Goal: Task Accomplishment & Management: Manage account settings

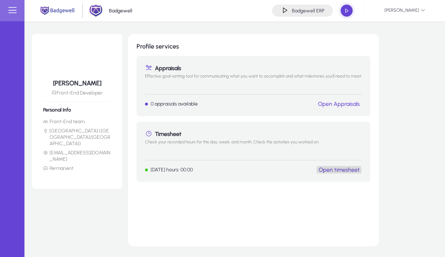
click at [338, 171] on link "Open timesheet" at bounding box center [339, 169] width 41 height 7
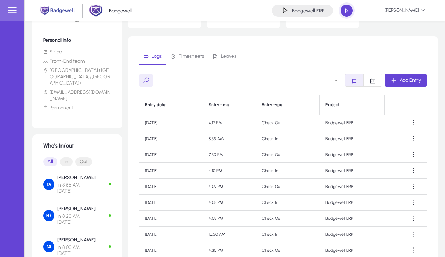
scroll to position [73, 0]
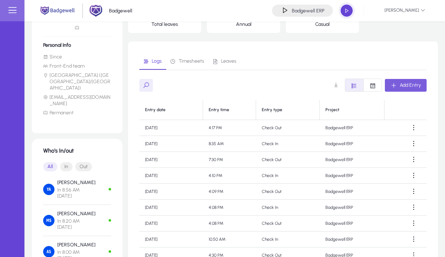
click at [400, 87] on span "Add Entry" at bounding box center [410, 85] width 21 height 6
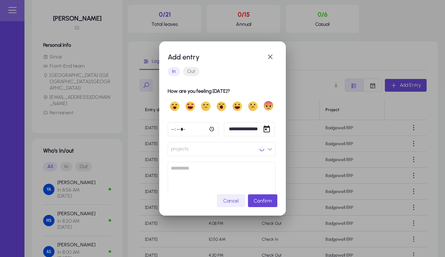
scroll to position [0, 0]
click at [235, 126] on div "**********" at bounding box center [222, 128] width 445 height 257
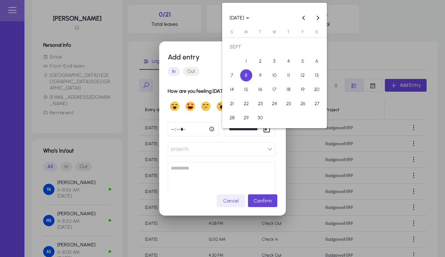
click at [276, 64] on span "3" at bounding box center [274, 61] width 13 height 13
type input "**********"
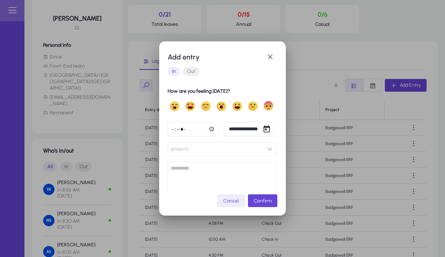
click at [174, 126] on input "time" at bounding box center [193, 129] width 51 height 14
type input "*****"
click at [217, 148] on button "projects" at bounding box center [222, 149] width 108 height 14
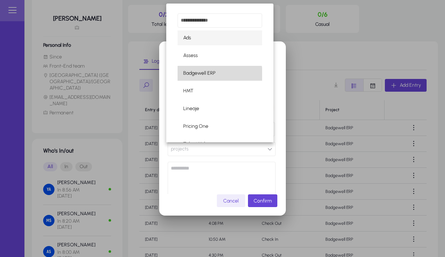
click at [220, 77] on mat-option "Badgewell ERP" at bounding box center [220, 73] width 85 height 15
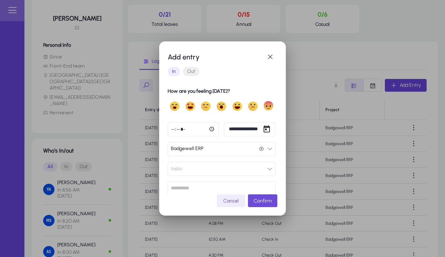
click at [263, 202] on span "Confirm" at bounding box center [263, 201] width 18 height 6
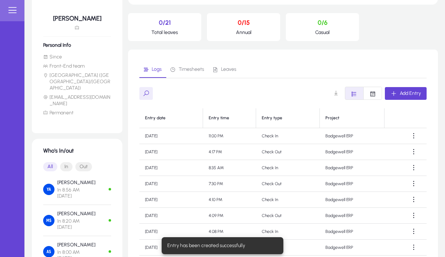
scroll to position [73, 0]
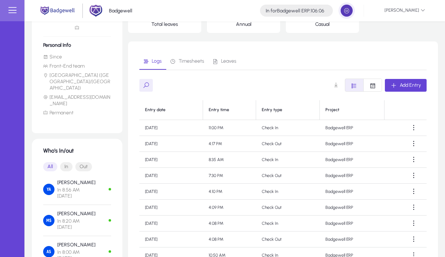
click at [342, 9] on span "button" at bounding box center [347, 11] width 14 height 14
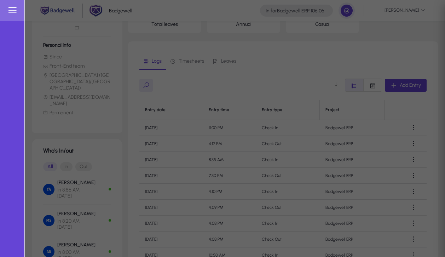
type input "**********"
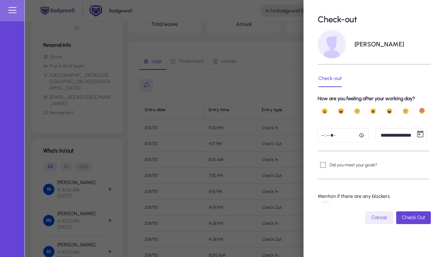
click at [326, 137] on input "time" at bounding box center [343, 135] width 51 height 14
type input "*****"
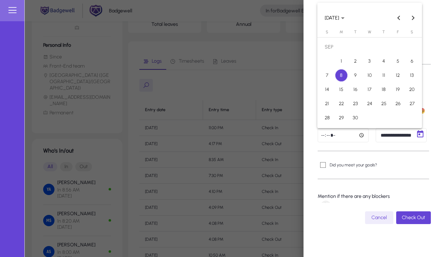
click at [398, 140] on body "**********" at bounding box center [222, 55] width 445 height 257
click at [366, 62] on span "3" at bounding box center [369, 61] width 13 height 13
type input "**********"
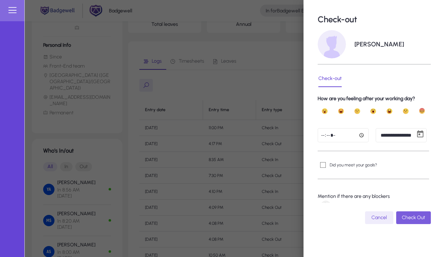
click at [404, 218] on span "Check Out" at bounding box center [413, 217] width 23 height 6
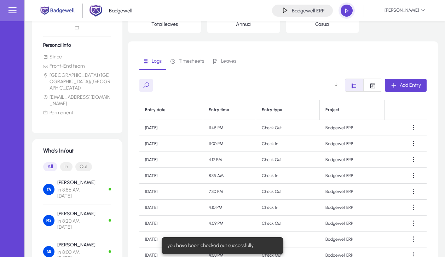
click at [288, 86] on div "Add Entry" at bounding box center [282, 85] width 287 height 13
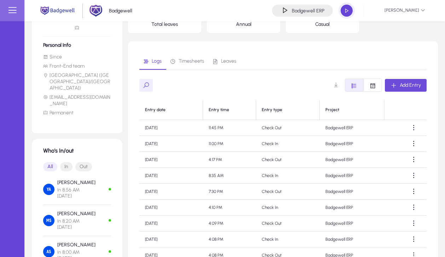
click at [401, 85] on span "Add Entry" at bounding box center [410, 85] width 21 height 6
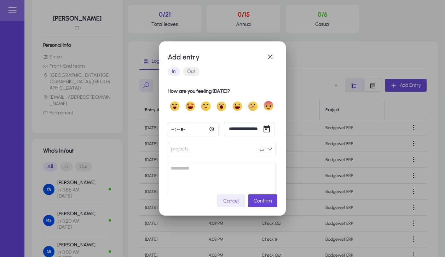
scroll to position [0, 0]
click at [173, 128] on input "time" at bounding box center [193, 129] width 51 height 14
type input "*****"
click at [238, 129] on div "**********" at bounding box center [222, 128] width 445 height 257
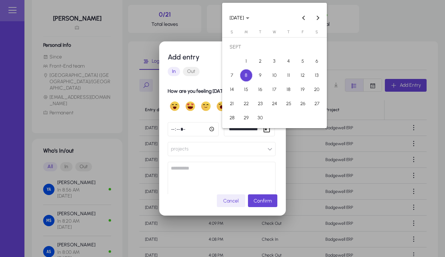
click at [238, 129] on div at bounding box center [222, 128] width 445 height 257
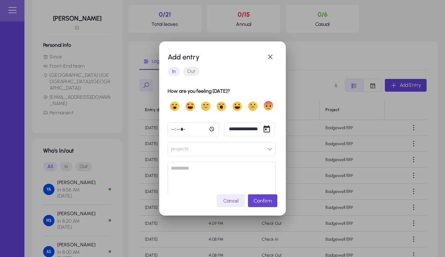
click at [226, 149] on button "projects" at bounding box center [222, 149] width 108 height 14
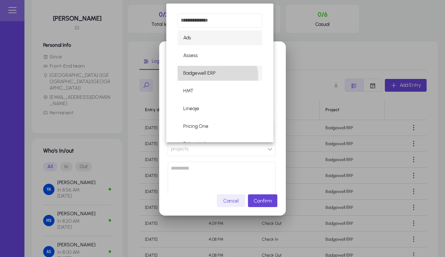
click at [216, 76] on mat-option "Badgewell ERP" at bounding box center [220, 73] width 85 height 15
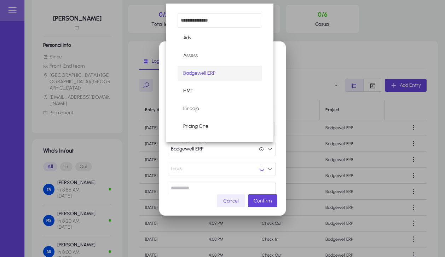
scroll to position [0, 0]
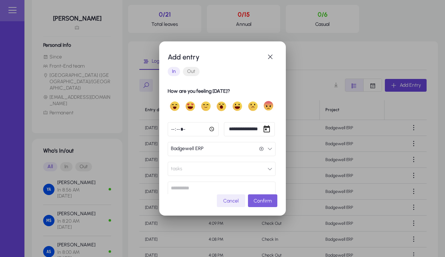
click at [270, 206] on span "submit" at bounding box center [262, 200] width 29 height 17
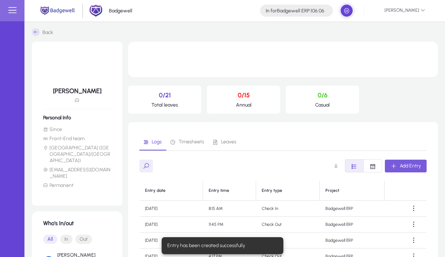
scroll to position [73, 0]
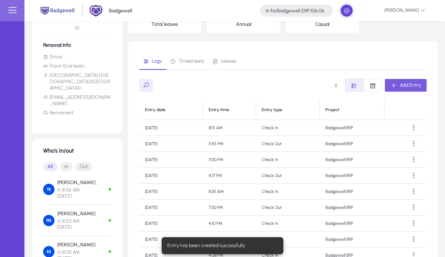
click at [260, 88] on div "Add Entry" at bounding box center [282, 85] width 287 height 13
click at [188, 56] on span "Timesheets" at bounding box center [187, 61] width 34 height 17
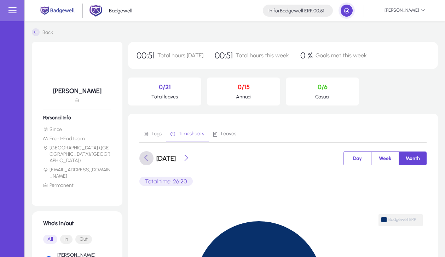
click at [149, 159] on span at bounding box center [146, 158] width 14 height 14
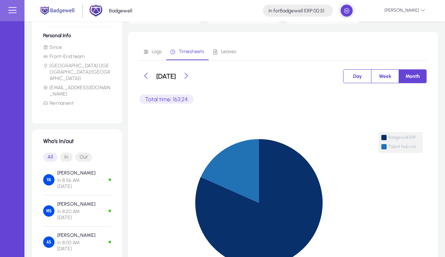
scroll to position [83, 0]
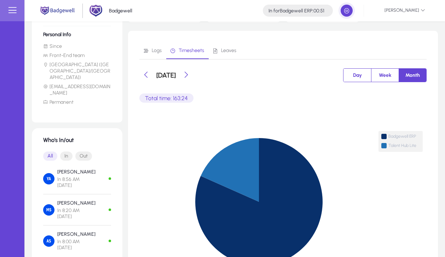
click at [58, 99] on li "Permanent" at bounding box center [77, 102] width 68 height 6
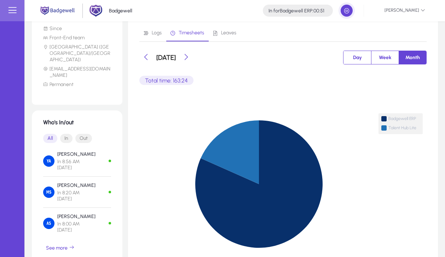
scroll to position [99, 0]
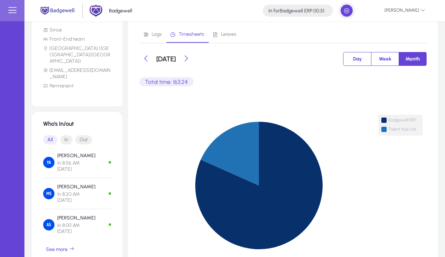
click at [81, 83] on li "Permanent" at bounding box center [77, 86] width 68 height 6
drag, startPoint x: 81, startPoint y: 73, endPoint x: 50, endPoint y: 26, distance: 55.4
click at [50, 26] on div "[PERSON_NAME] Personal Info Since Front-End team [GEOGRAPHIC_DATA] ([GEOGRAPHIC…" at bounding box center [77, 22] width 68 height 136
drag, startPoint x: 106, startPoint y: 75, endPoint x: 67, endPoint y: 39, distance: 53.4
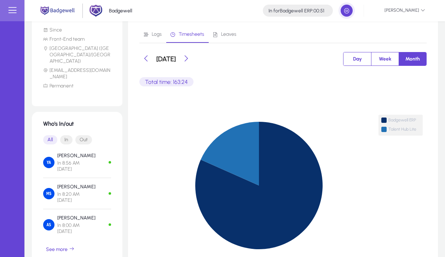
click at [67, 39] on ul "Since Front-End team [GEOGRAPHIC_DATA] ([GEOGRAPHIC_DATA]/[GEOGRAPHIC_DATA]) [E…" at bounding box center [77, 58] width 68 height 62
click at [67, 39] on li "Front-End team" at bounding box center [77, 39] width 68 height 6
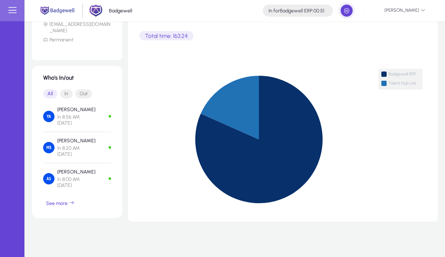
scroll to position [0, 0]
